Goal: Feedback & Contribution: Submit feedback/report problem

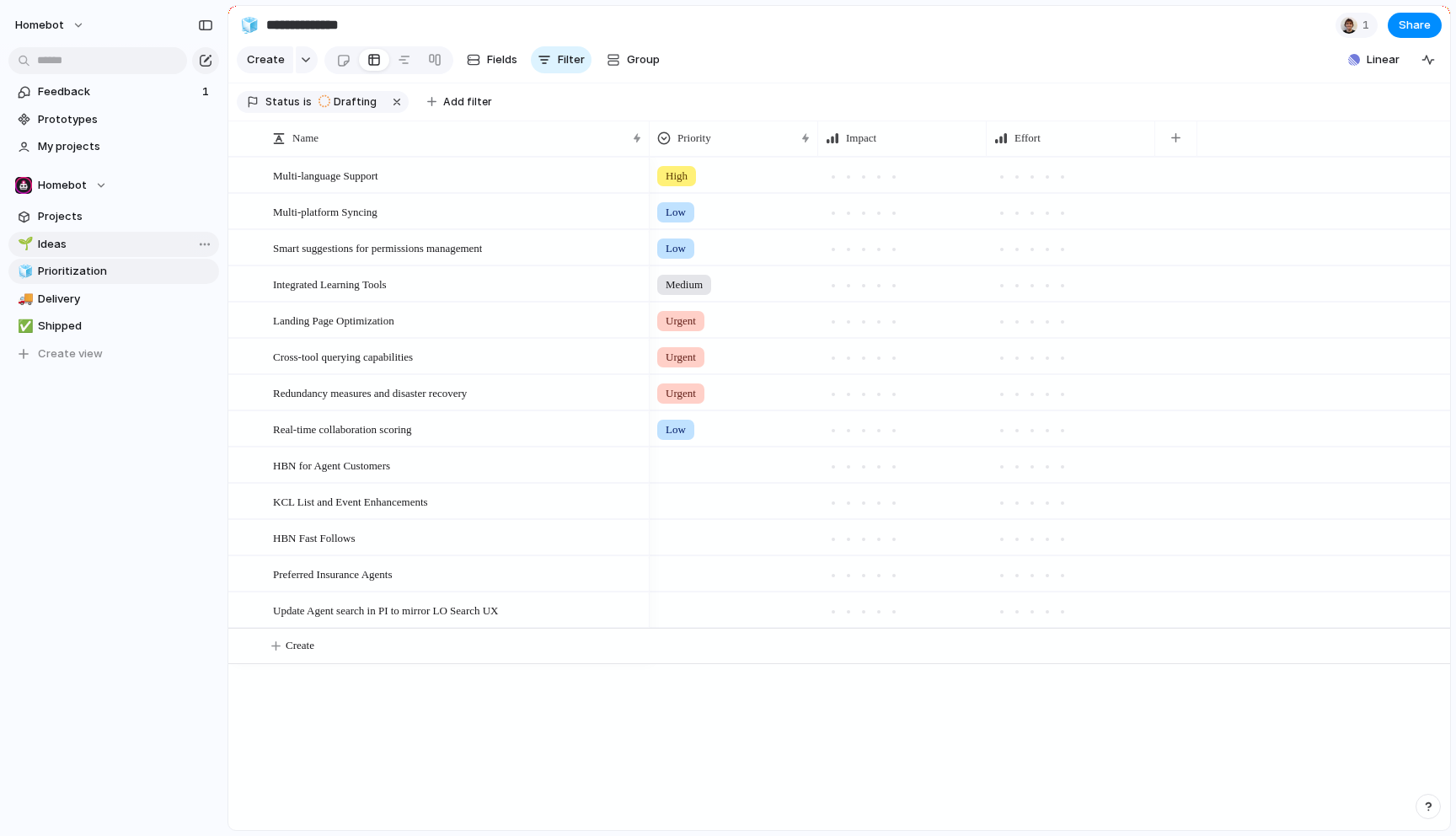
click at [56, 249] on span "Ideas" at bounding box center [126, 244] width 175 height 17
type input "*****"
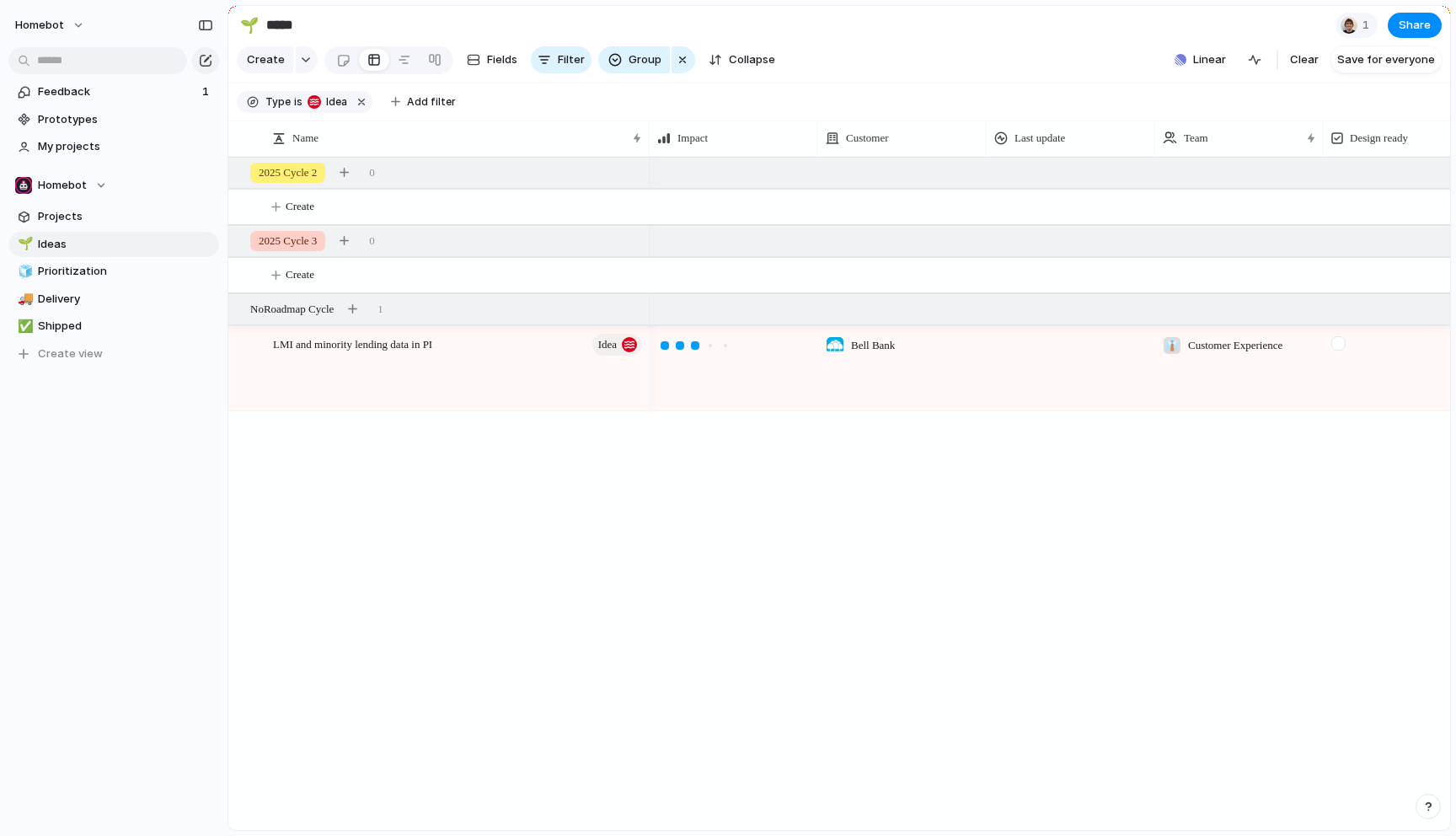
click at [64, 431] on div "Feedback 1 Prototypes My projects Homebot Projects 🌱 Ideas 🧊 Prioritization 🚚 D…" at bounding box center [114, 251] width 227 height 503
click at [345, 56] on div at bounding box center [343, 60] width 15 height 28
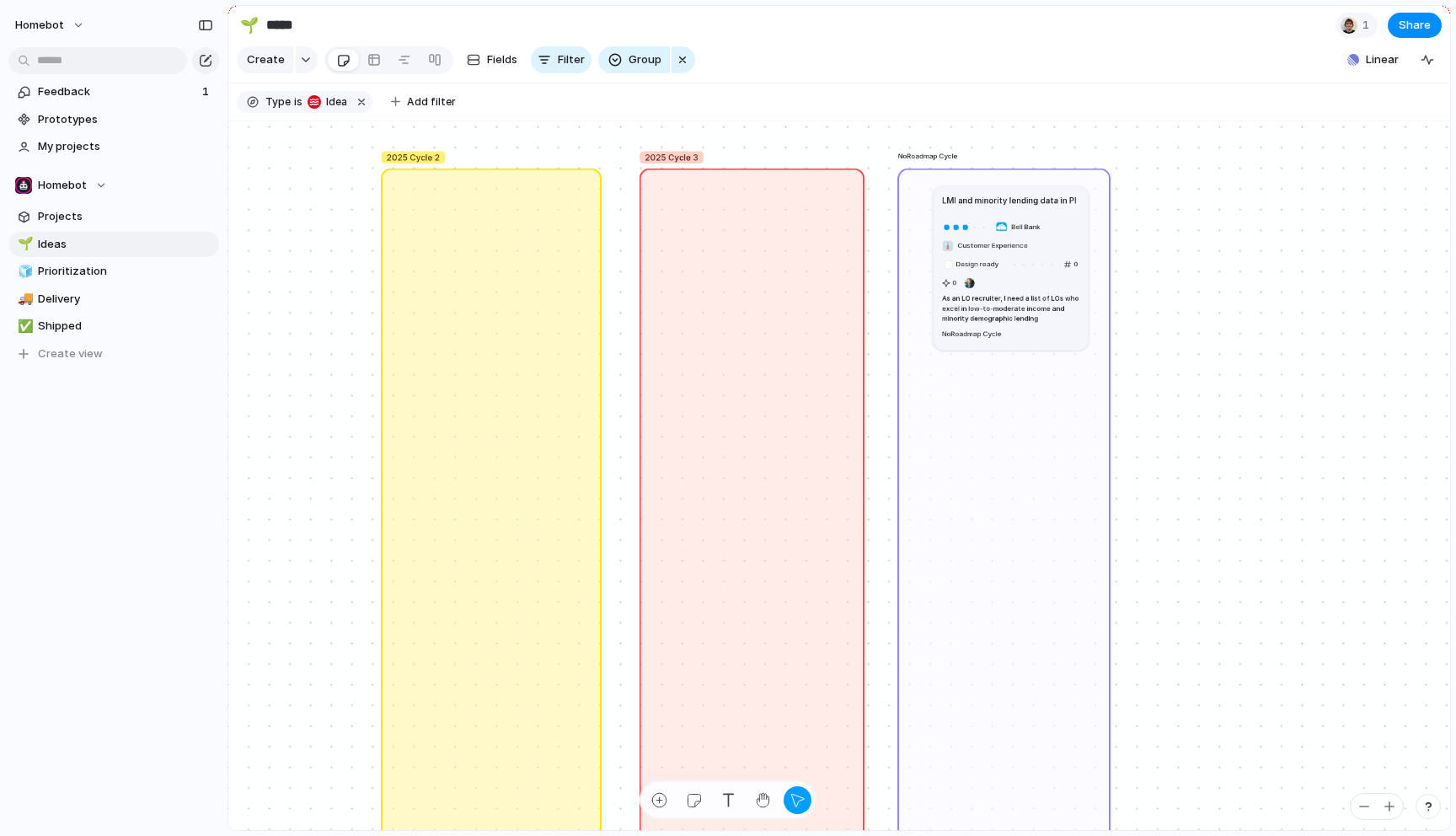
drag, startPoint x: 1042, startPoint y: 277, endPoint x: 1052, endPoint y: 218, distance: 59.8
click at [1052, 218] on article "LMI and minority lending data in PI Bell Bank 👔 Customer Experience Design read…" at bounding box center [1011, 267] width 155 height 163
click at [1065, 224] on div "Bell Bank 👔 Customer Experience Design ready 0 0 As an LO recruiter, I need a l…" at bounding box center [1011, 280] width 138 height 123
drag, startPoint x: 1059, startPoint y: 246, endPoint x: 1057, endPoint y: 263, distance: 17.1
click at [1057, 263] on div "Bell Bank 👔 Customer Experience Design ready 0 0 As an LO recruiter, I need a l…" at bounding box center [1009, 296] width 138 height 123
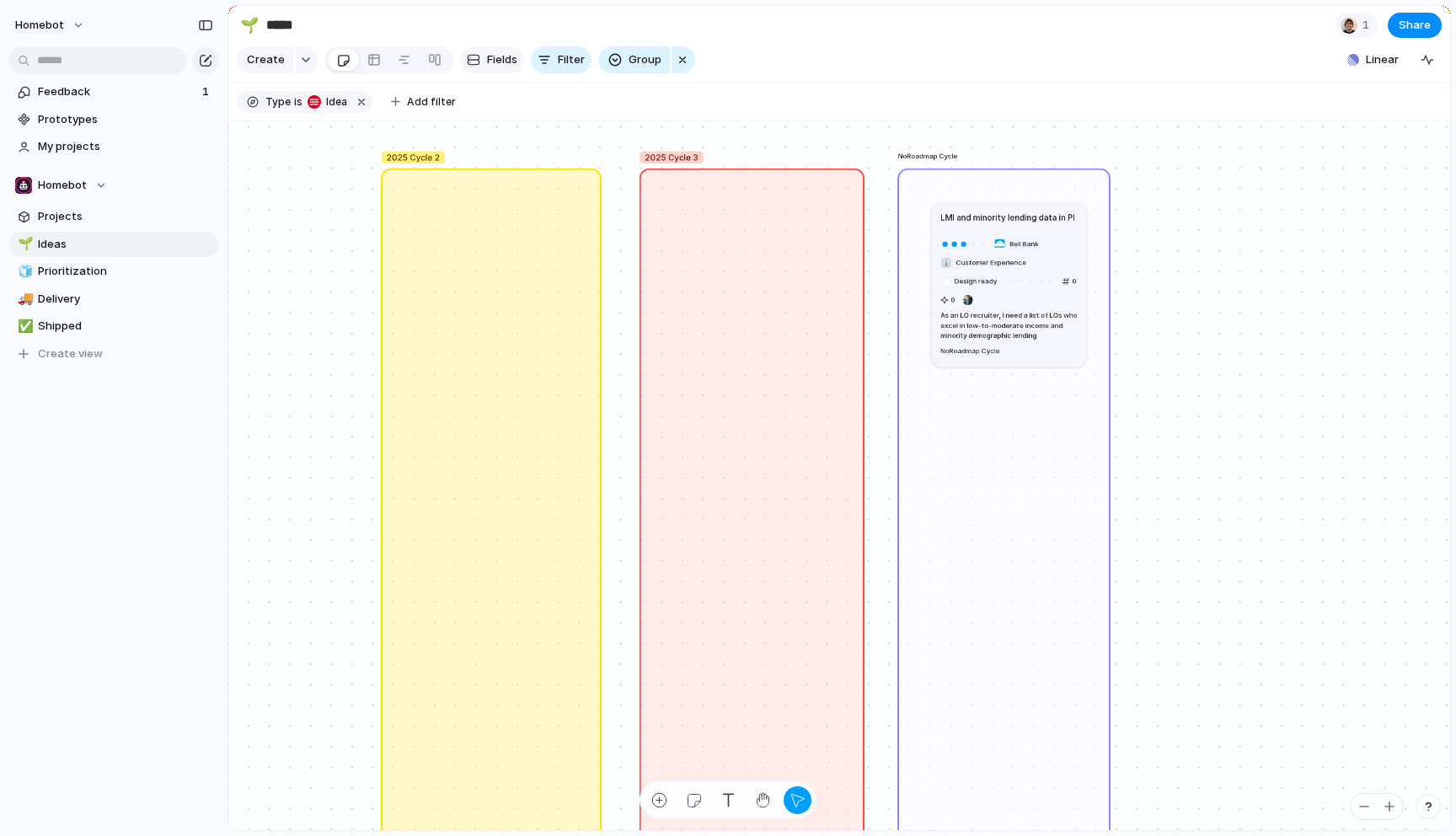
click at [491, 62] on span "Fields" at bounding box center [501, 60] width 30 height 17
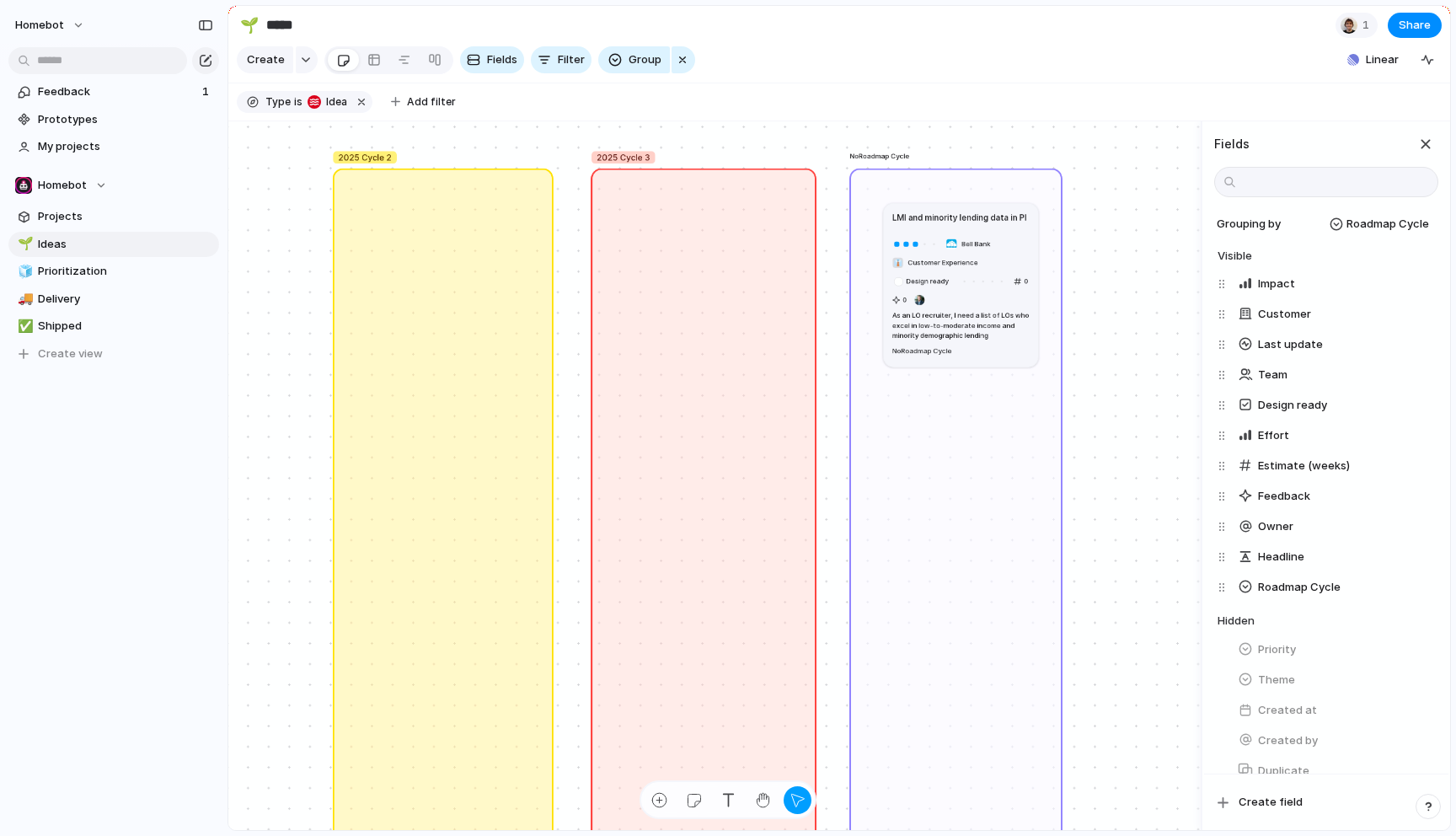
click at [1116, 165] on div "2025 Cycle 2 2025 Cycle 3 No Roadmap Cycle LMI and minority lending data in PI …" at bounding box center [714, 476] width 972 height 710
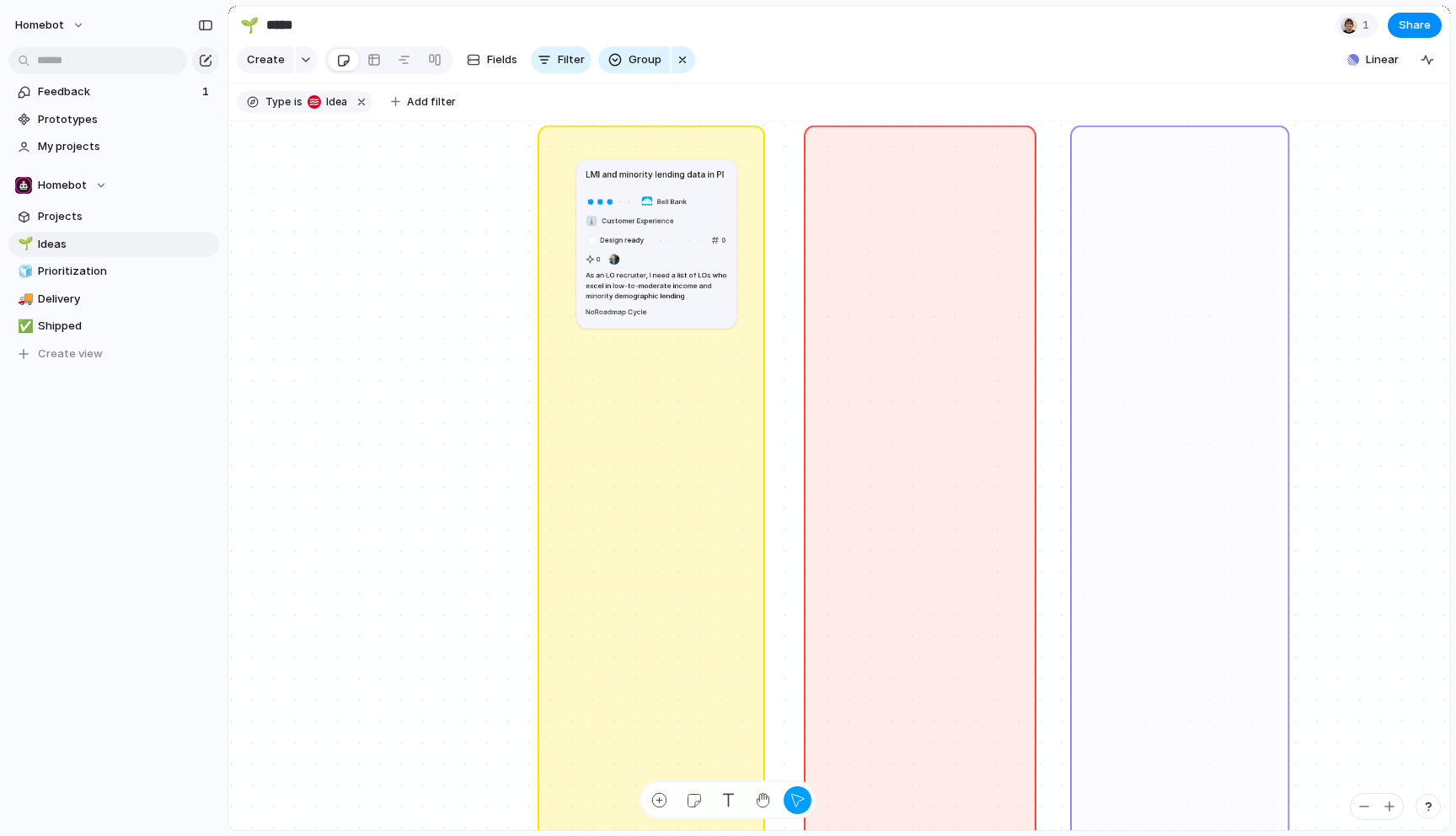
drag, startPoint x: 1225, startPoint y: 212, endPoint x: 697, endPoint y: 210, distance: 528.0
click at [697, 210] on div "Bell Bank 👔 Customer Experience Design ready 0 0 As an LO recruiter, I need a l…" at bounding box center [656, 256] width 142 height 127
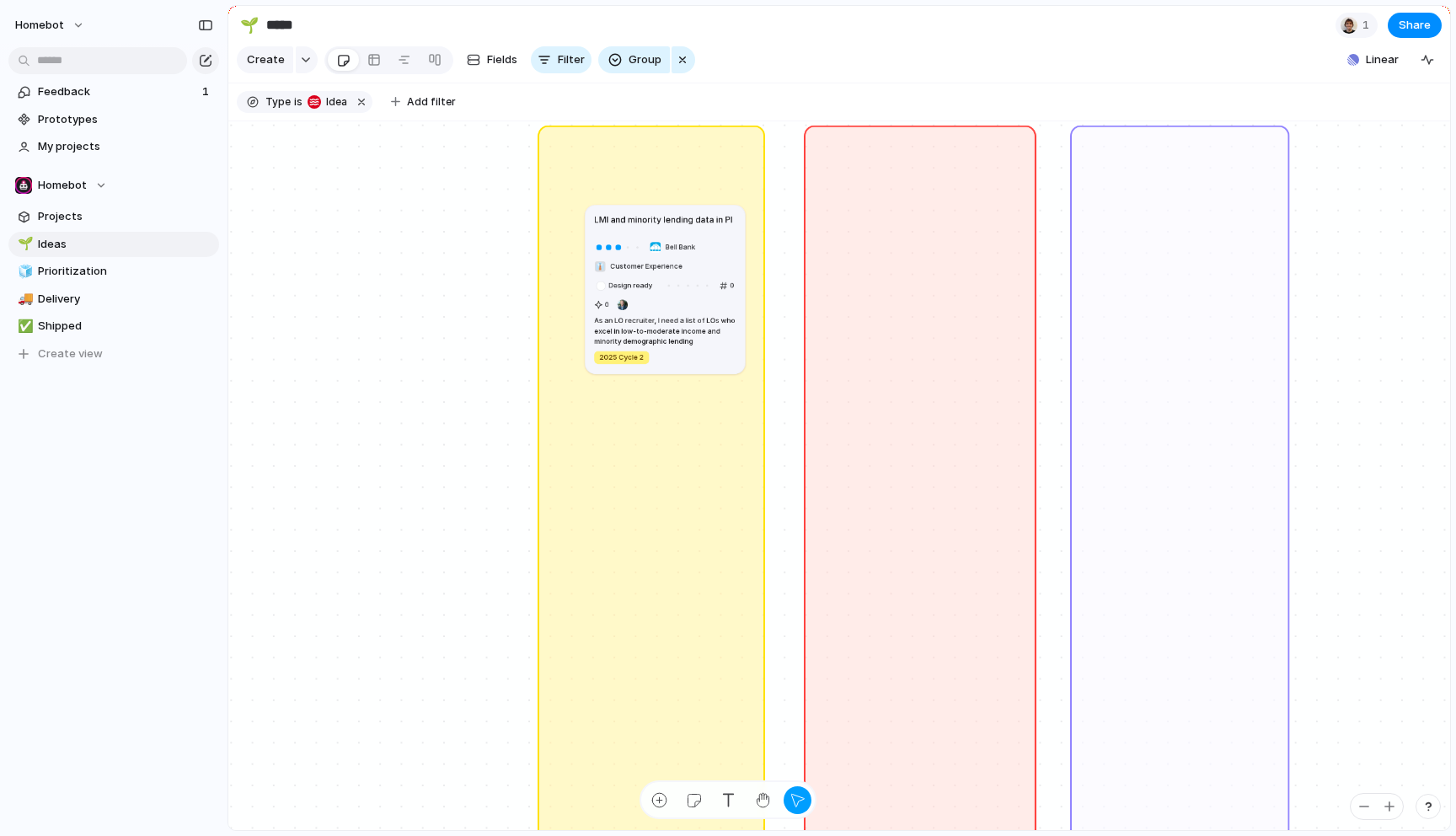
drag, startPoint x: 710, startPoint y: 211, endPoint x: 716, endPoint y: 243, distance: 32.6
click at [716, 243] on div "Bell Bank 👔 Customer Experience Design ready 0 0 As an LO recruiter, I need a l…" at bounding box center [665, 302] width 142 height 127
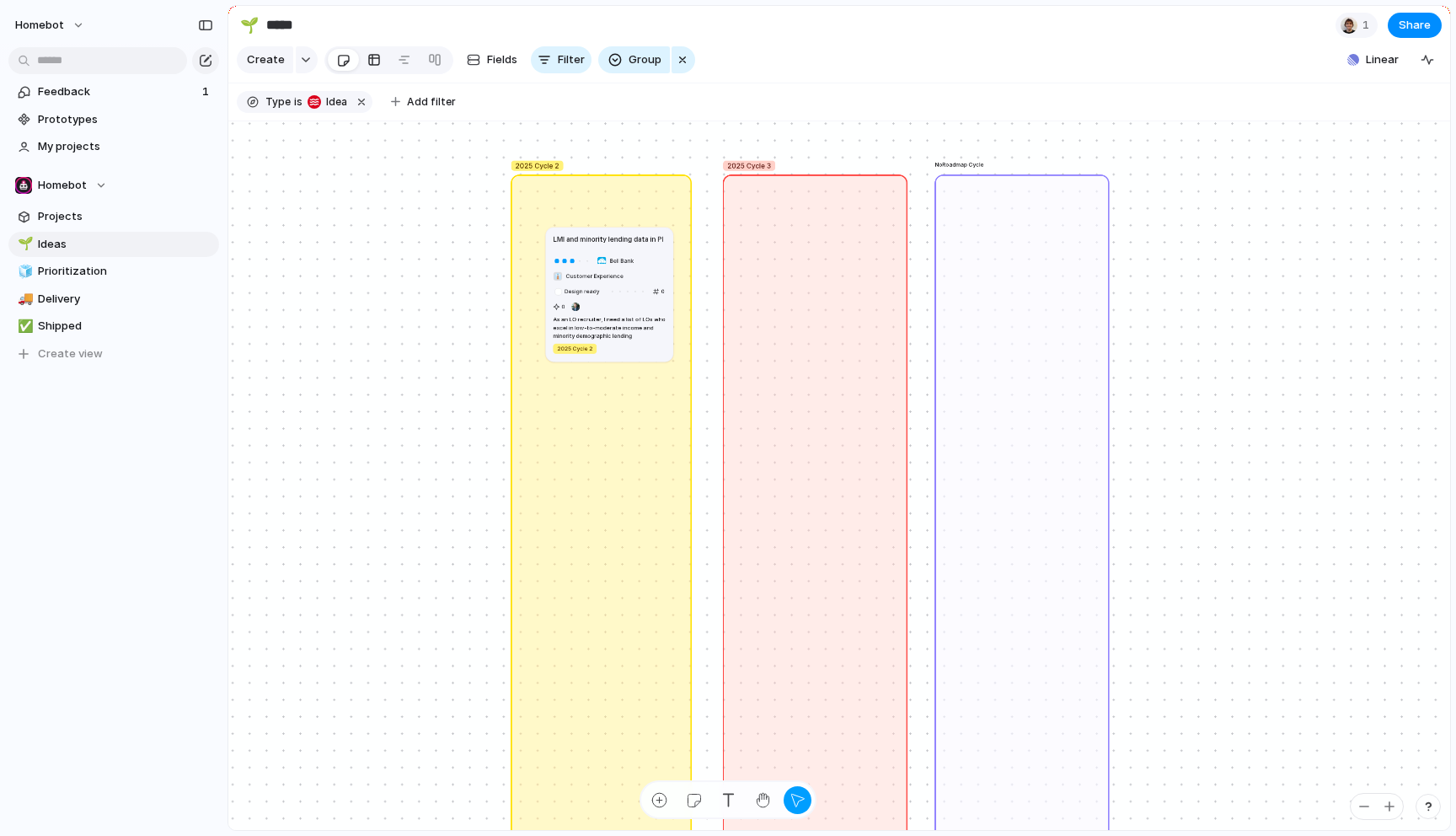
click at [372, 55] on div at bounding box center [374, 59] width 14 height 27
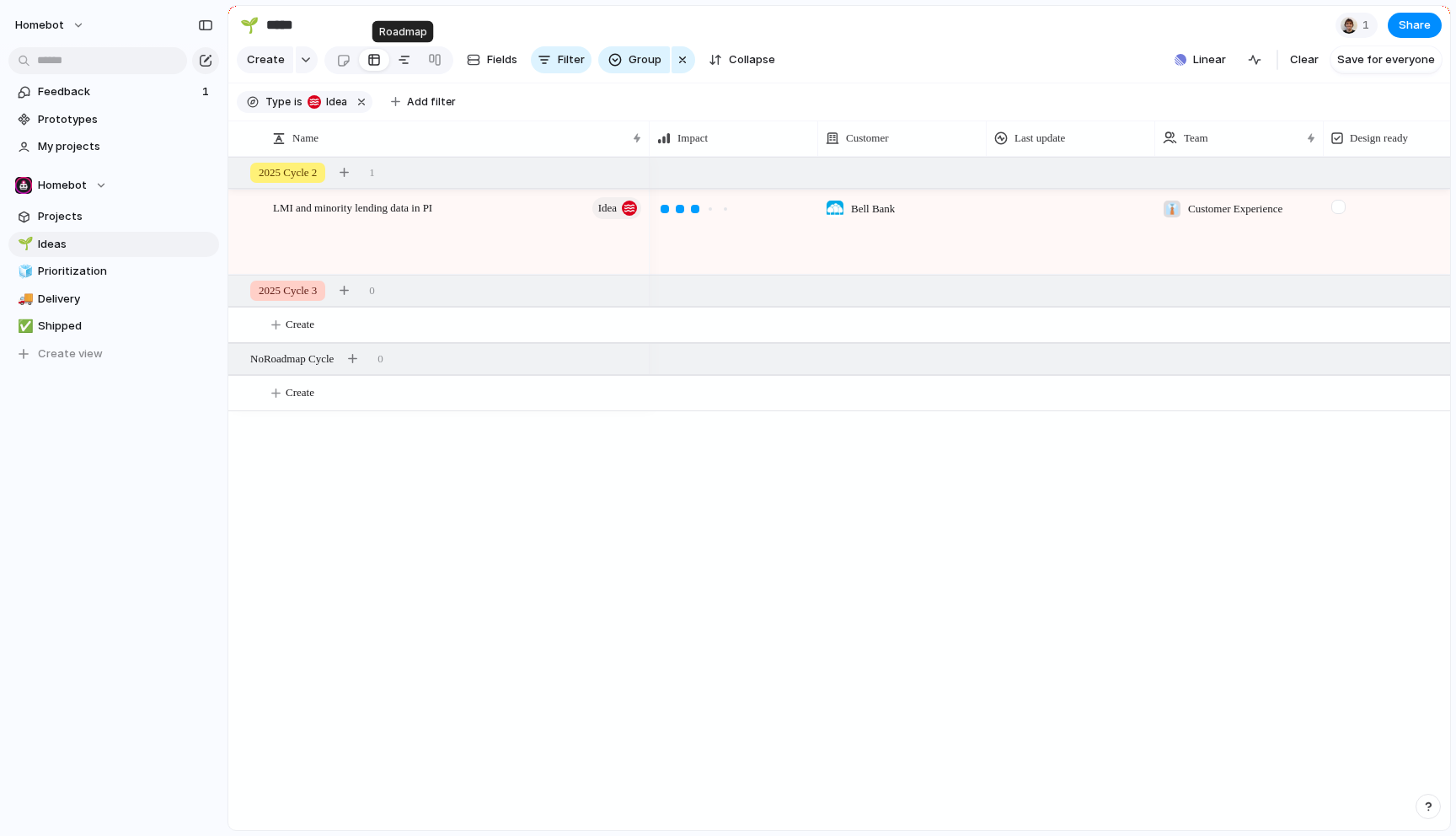
click at [407, 62] on div at bounding box center [404, 59] width 14 height 27
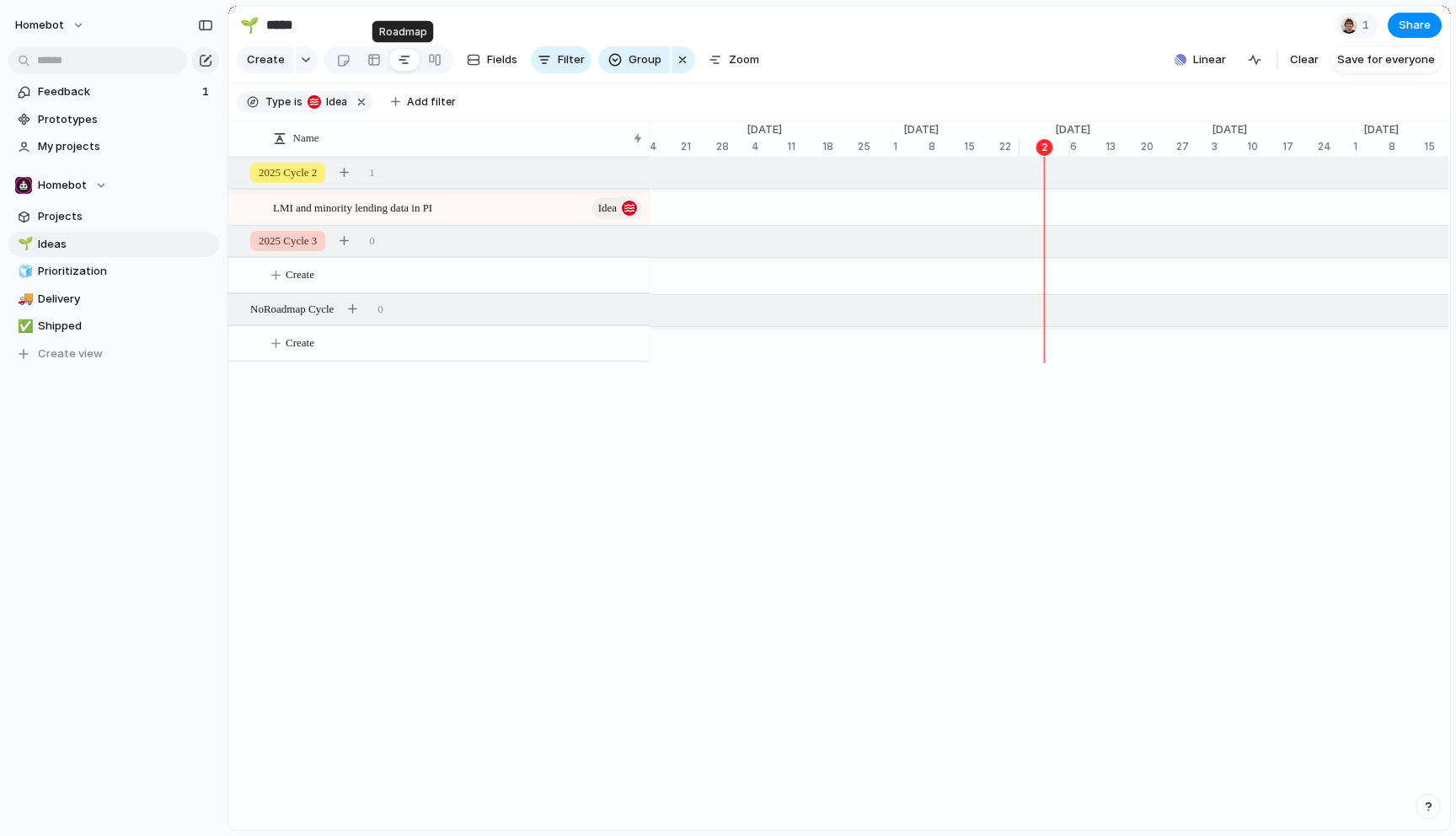
scroll to position [0, 5146]
click at [434, 61] on div at bounding box center [435, 59] width 14 height 27
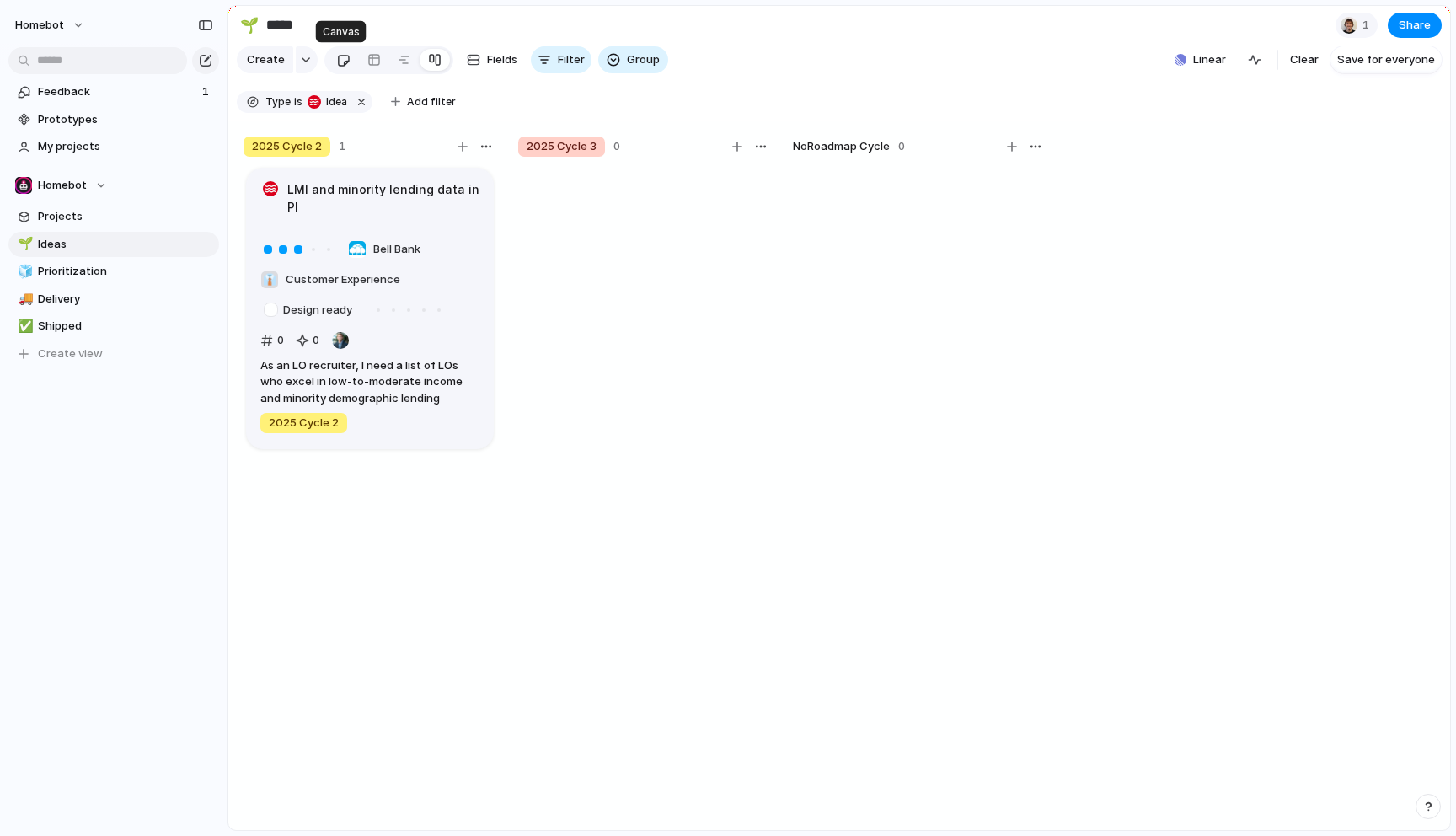
click at [346, 55] on div at bounding box center [343, 60] width 15 height 28
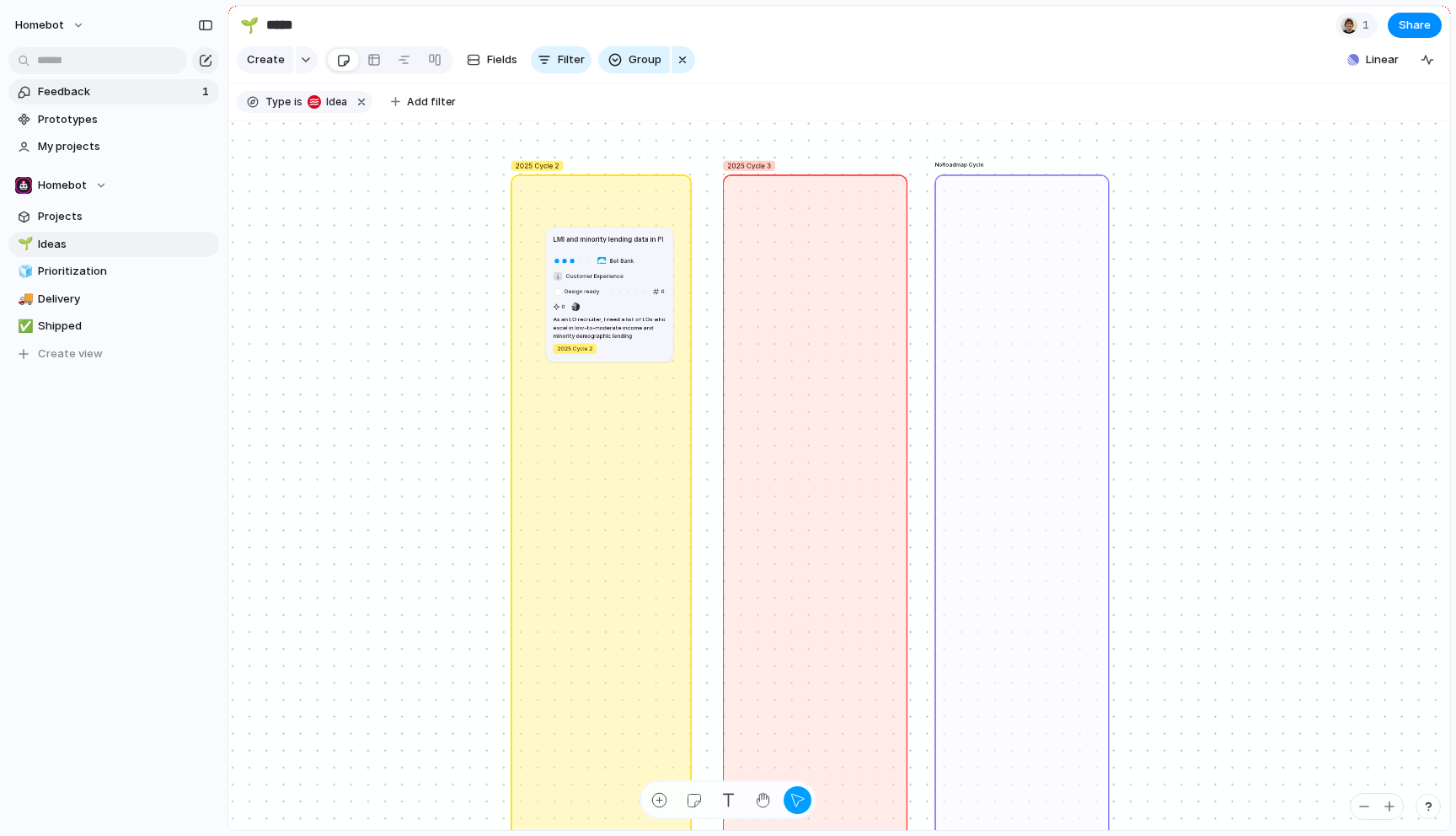
click at [114, 97] on span "Feedback" at bounding box center [117, 92] width 159 height 17
